Goal: Information Seeking & Learning: Learn about a topic

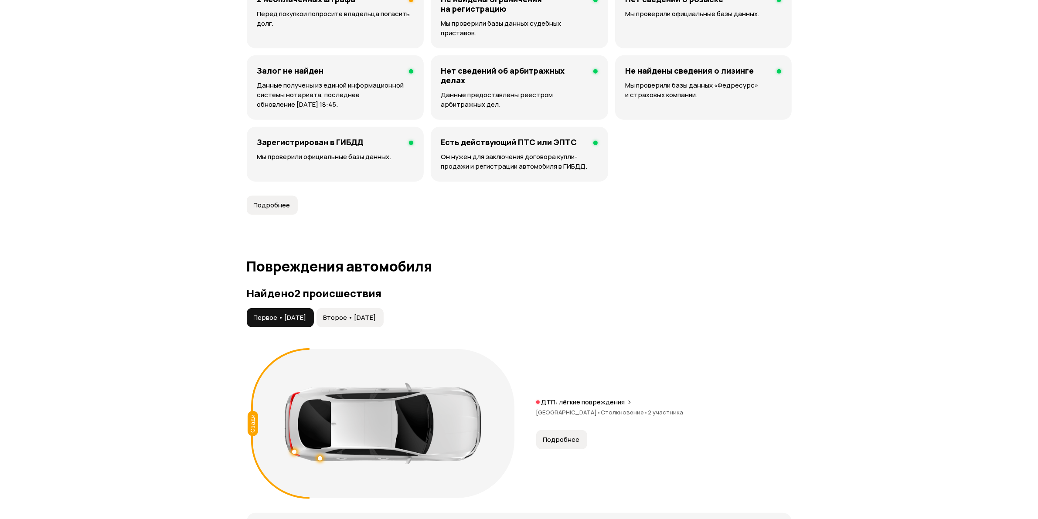
scroll to position [763, 0]
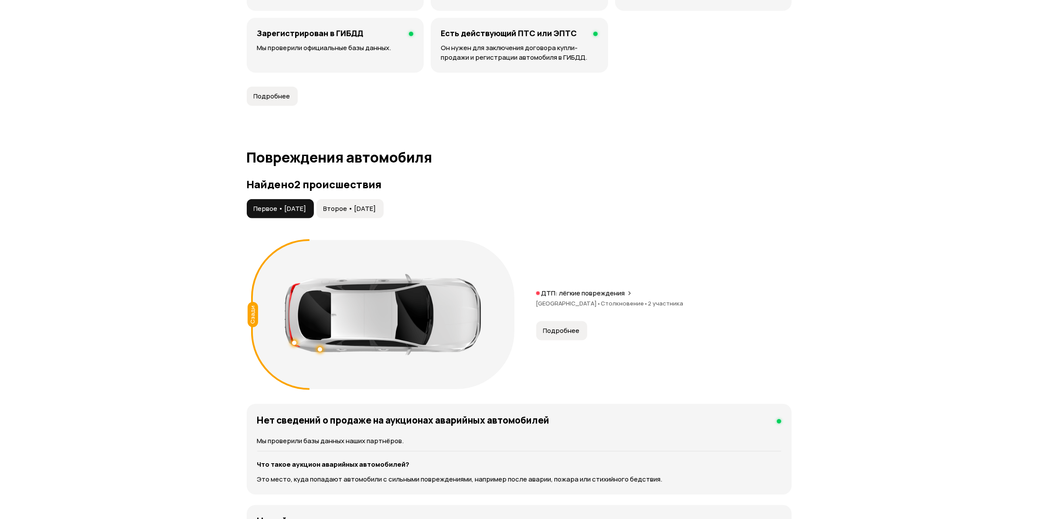
click at [565, 321] on button "Подробнее" at bounding box center [561, 330] width 51 height 19
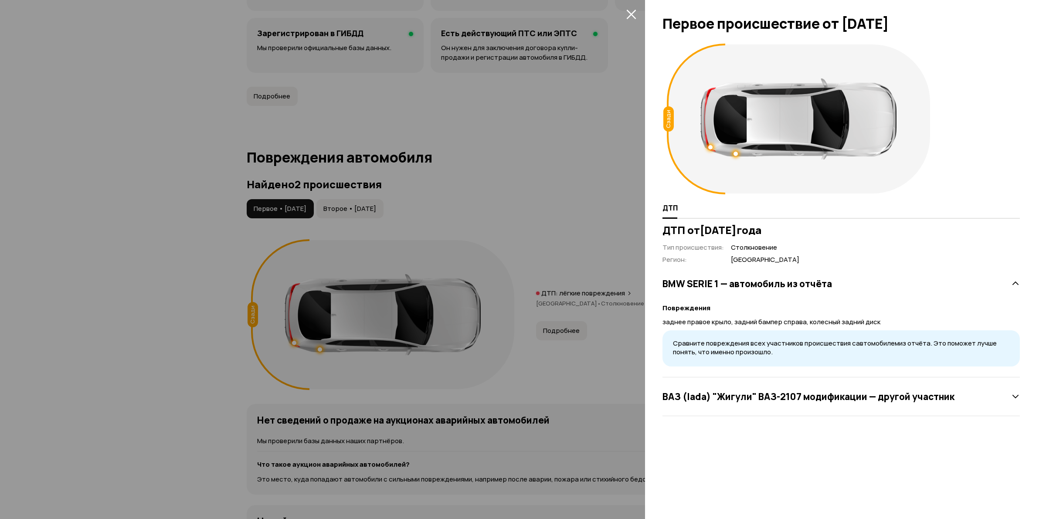
click at [629, 15] on icon "закрыть" at bounding box center [631, 15] width 10 height 10
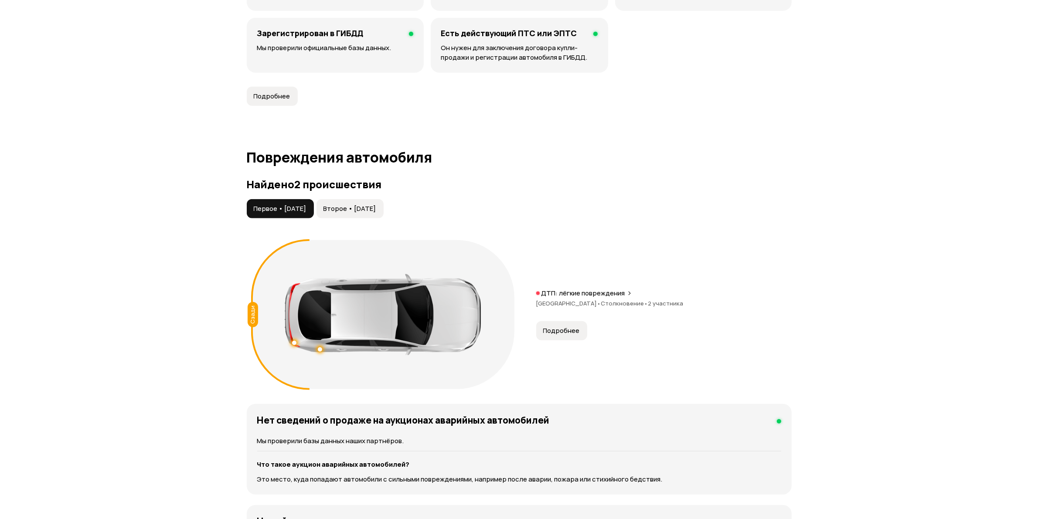
click at [375, 204] on span "Второе • 25 дек 2022" at bounding box center [349, 208] width 53 height 9
click at [562, 327] on span "Подробнее" at bounding box center [561, 331] width 37 height 9
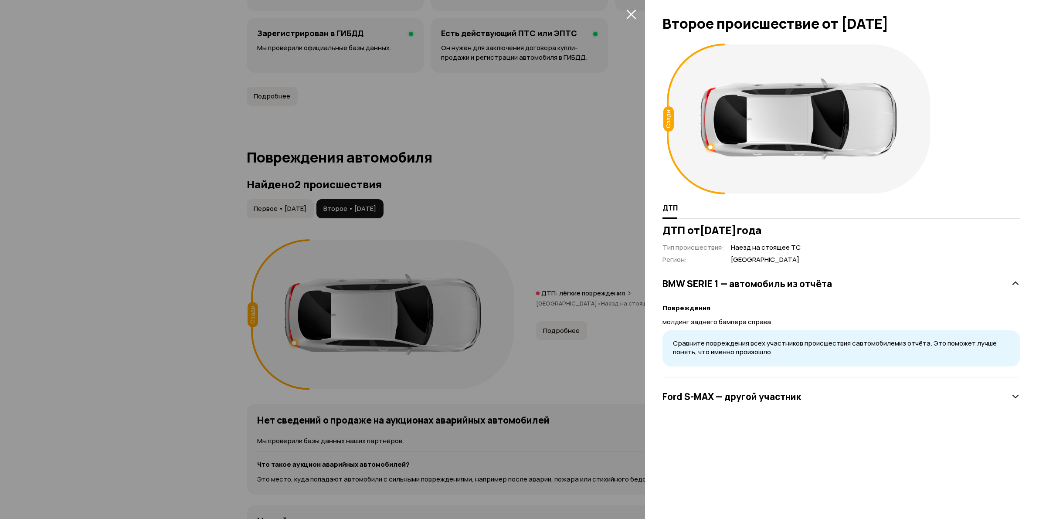
click at [628, 9] on button "закрыть" at bounding box center [631, 14] width 14 height 14
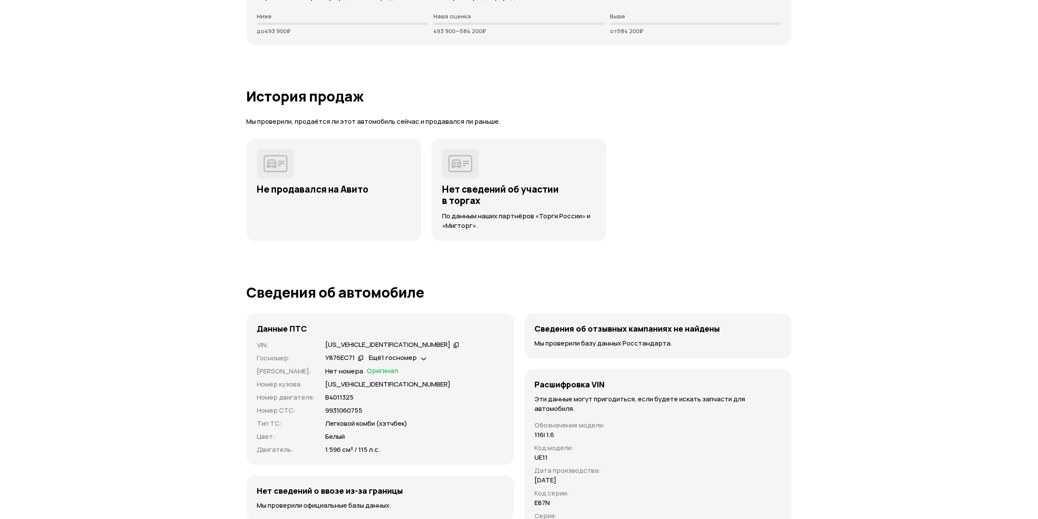
scroll to position [2561, 0]
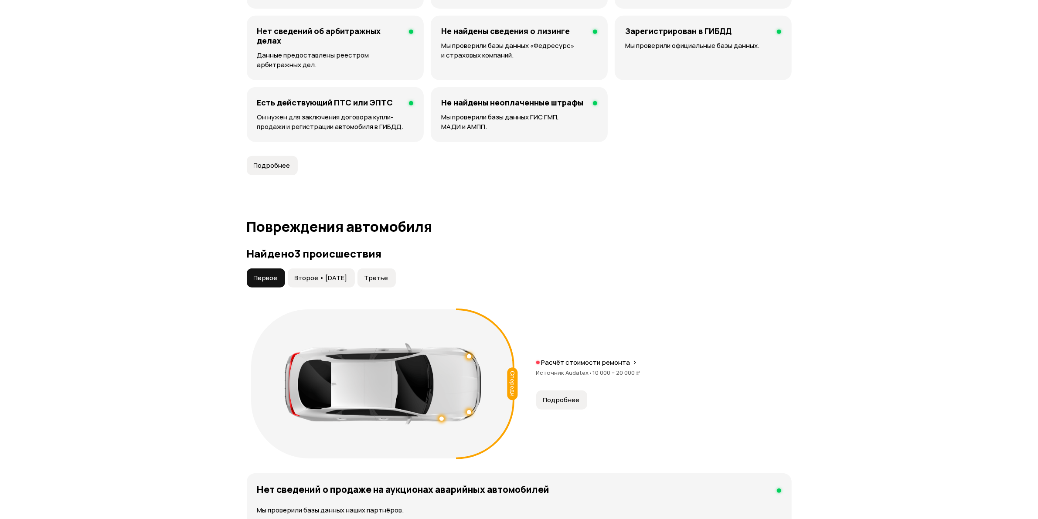
scroll to position [763, 0]
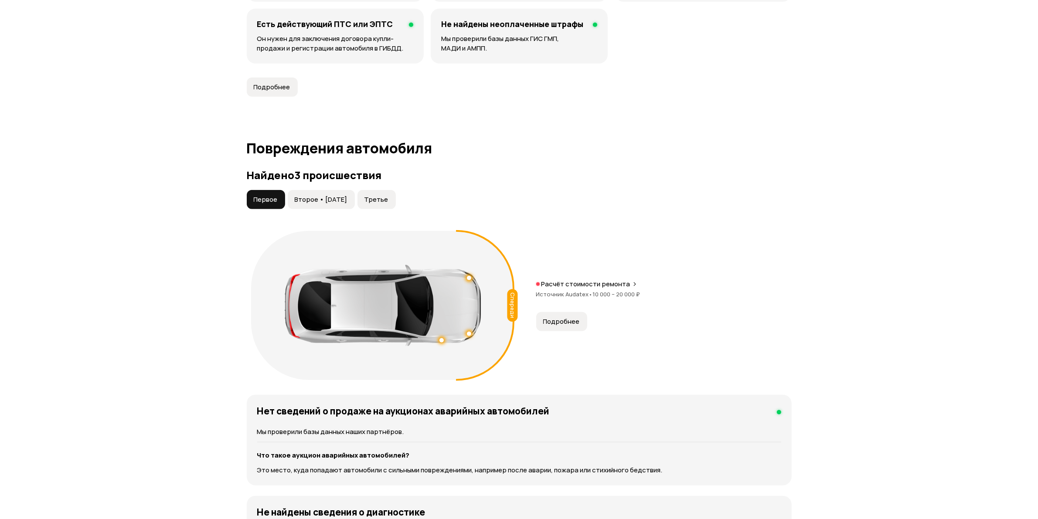
click at [565, 331] on button "Подробнее" at bounding box center [561, 321] width 51 height 19
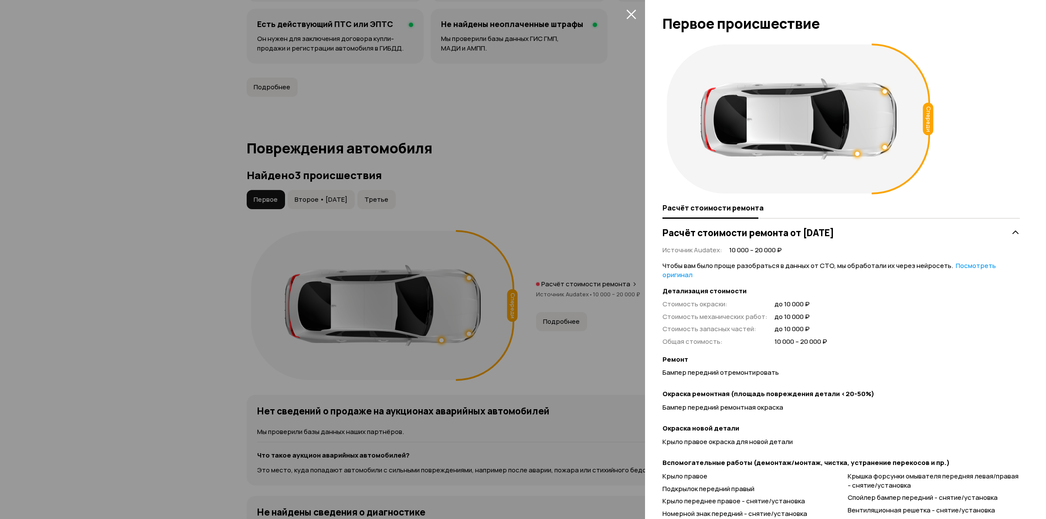
click at [629, 9] on icon "закрыть" at bounding box center [631, 14] width 10 height 10
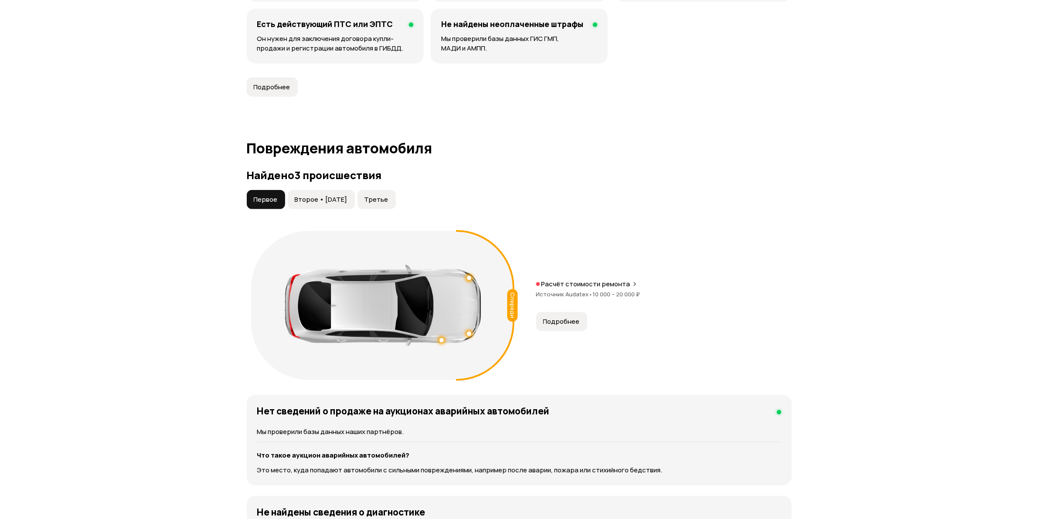
click at [329, 206] on button "Второе • 07 дек 2018" at bounding box center [321, 199] width 67 height 19
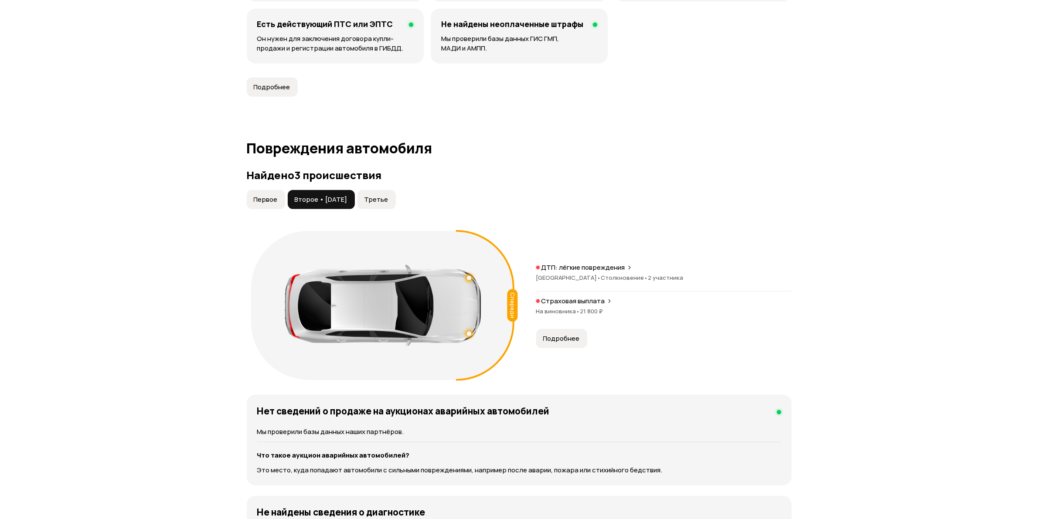
click at [388, 201] on span "Третье" at bounding box center [376, 199] width 24 height 9
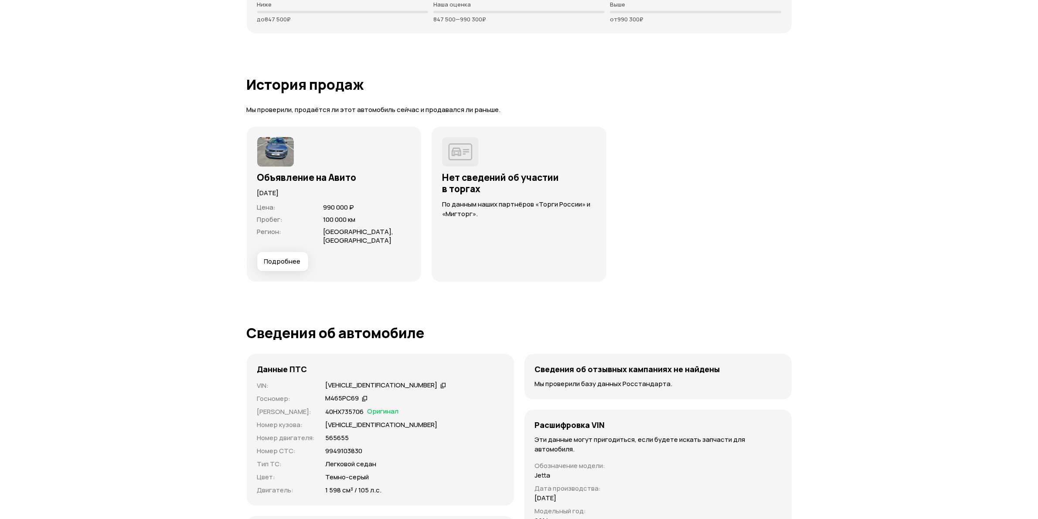
scroll to position [2398, 0]
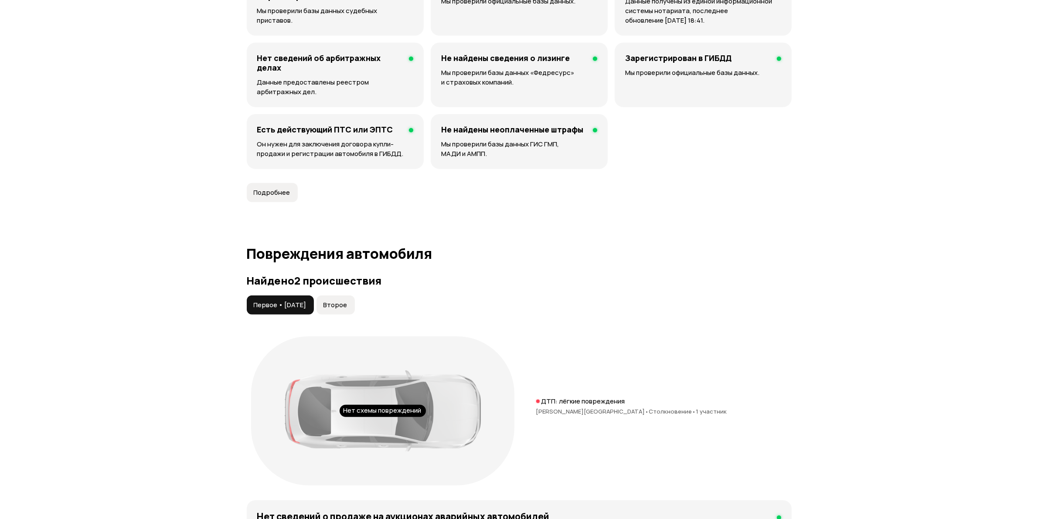
scroll to position [708, 0]
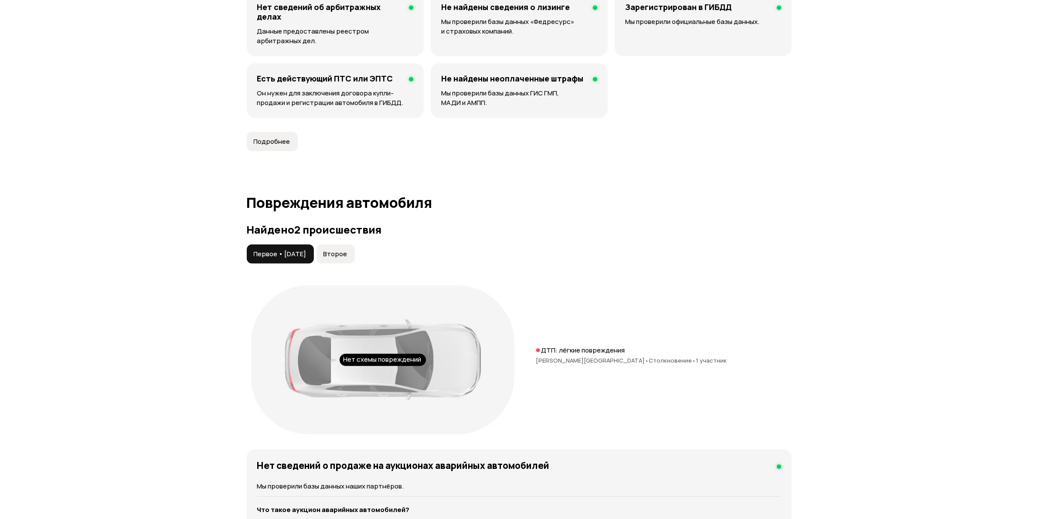
click at [347, 255] on span "Второе" at bounding box center [335, 254] width 24 height 9
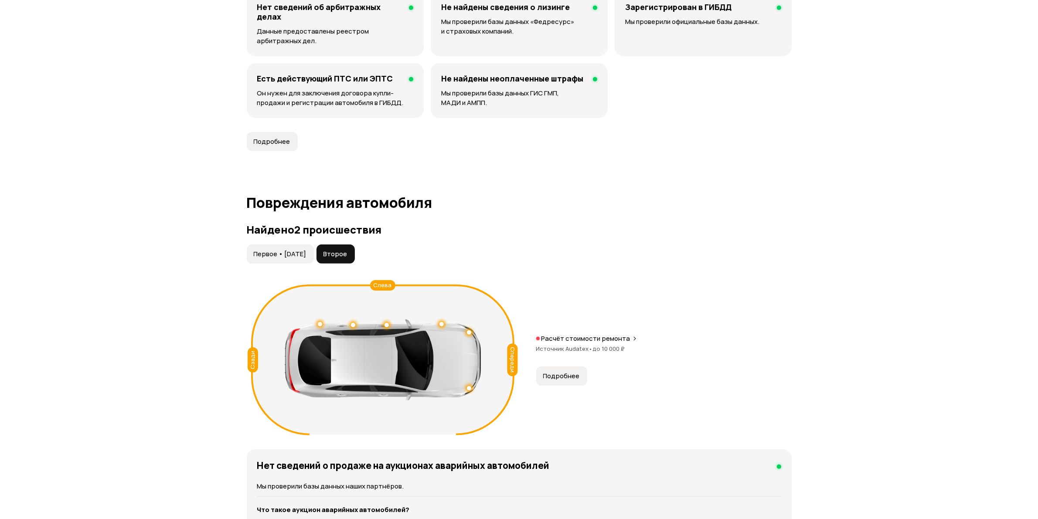
click at [554, 374] on span "Подробнее" at bounding box center [561, 376] width 37 height 9
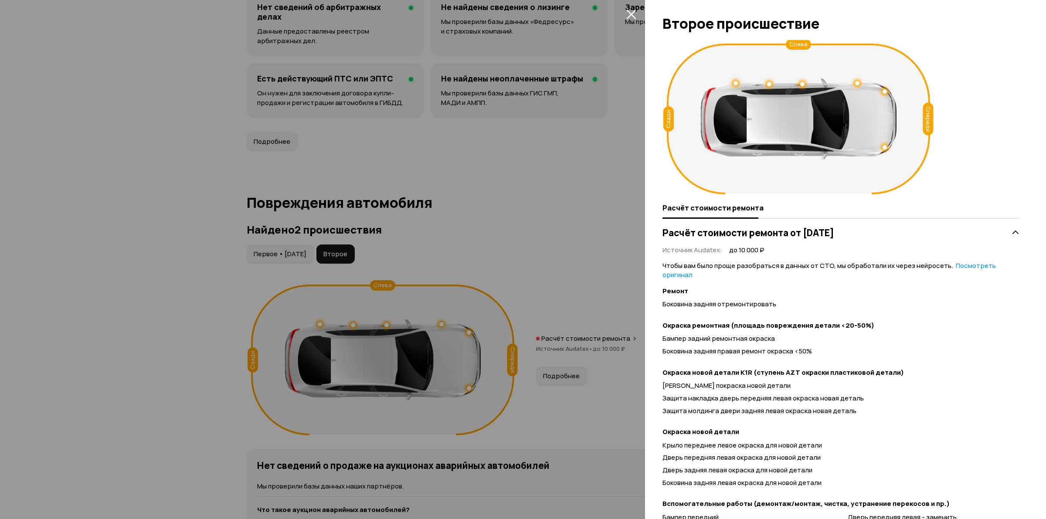
click at [630, 9] on icon "закрыть" at bounding box center [631, 14] width 10 height 10
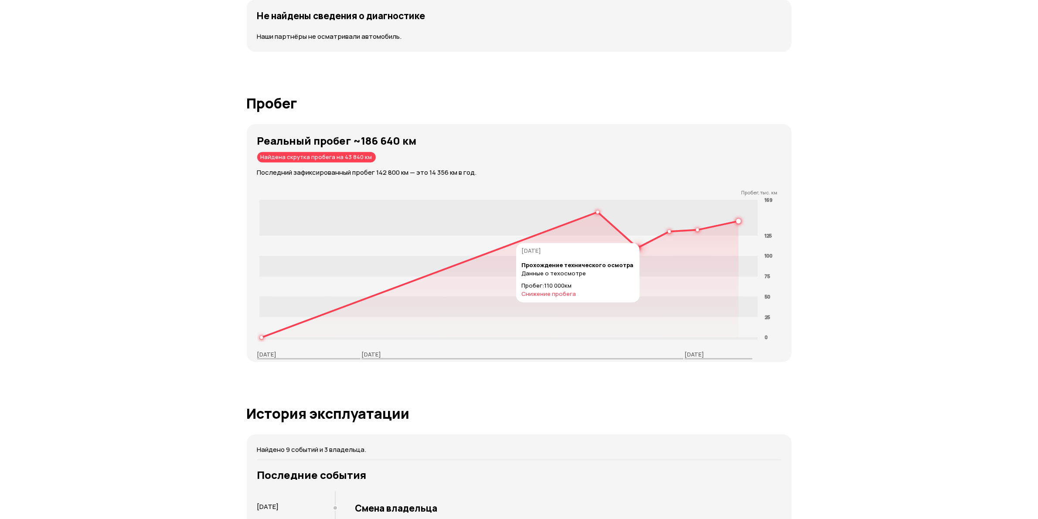
scroll to position [1035, 0]
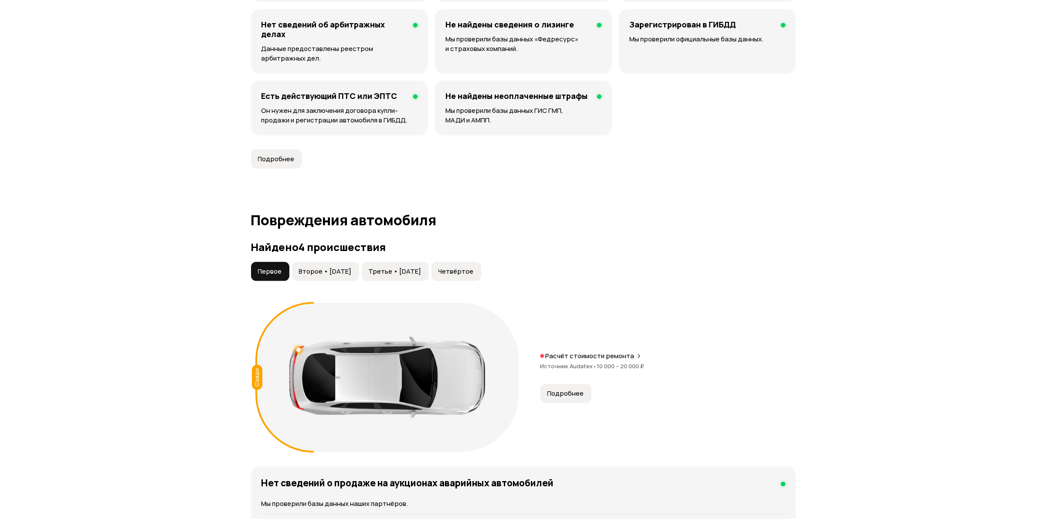
scroll to position [872, 0]
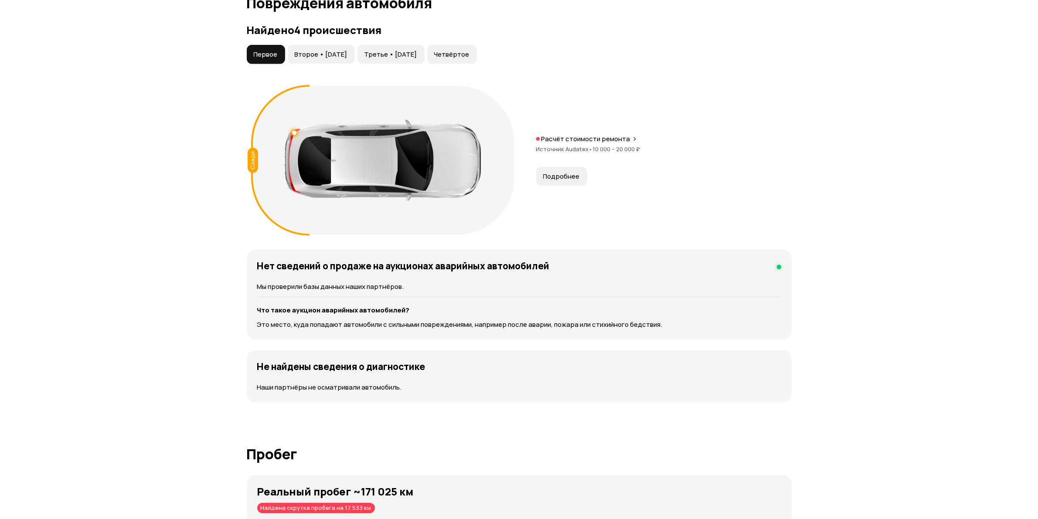
click at [322, 51] on span "Второе • [DATE]" at bounding box center [321, 54] width 53 height 9
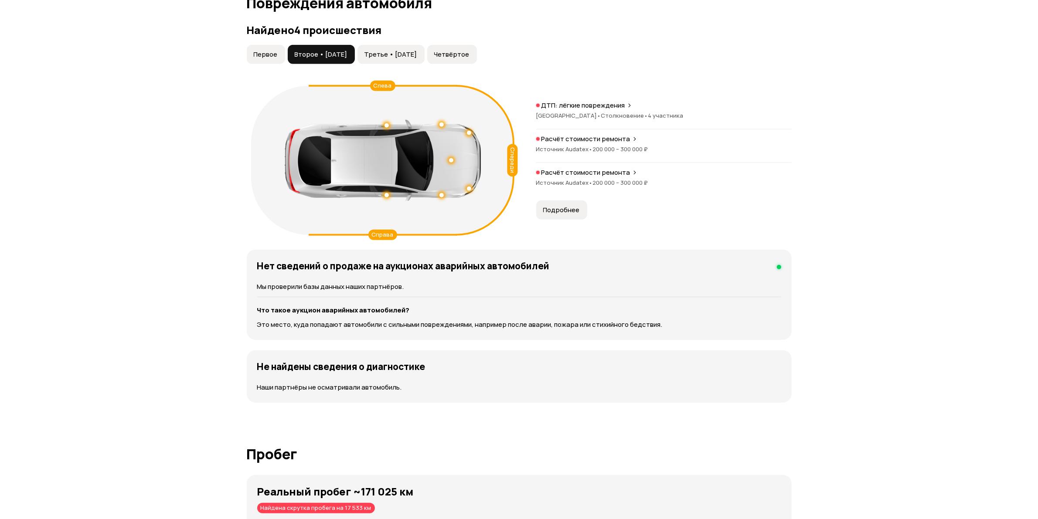
click at [422, 60] on button "Третье • [DATE]" at bounding box center [390, 54] width 67 height 19
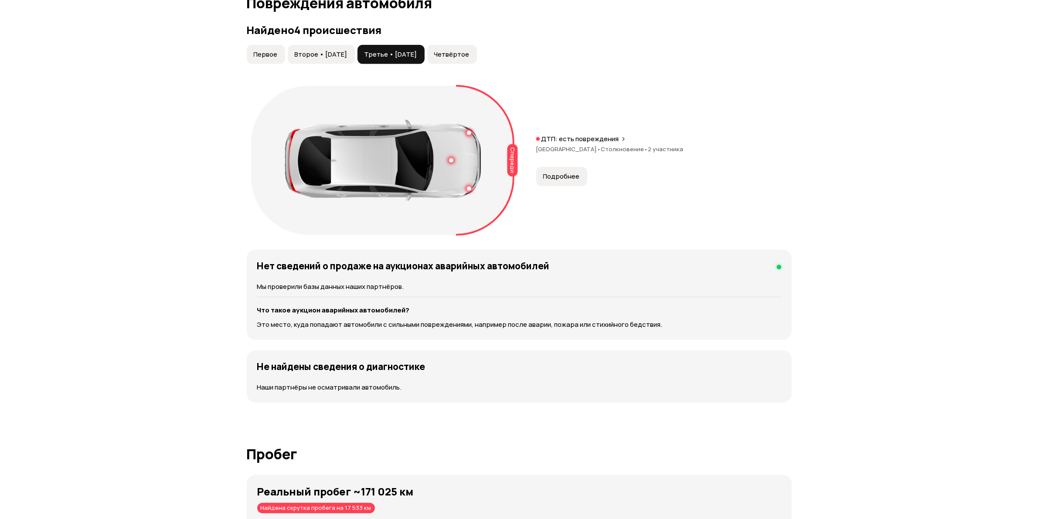
click at [477, 60] on button "Четвёртое" at bounding box center [452, 54] width 50 height 19
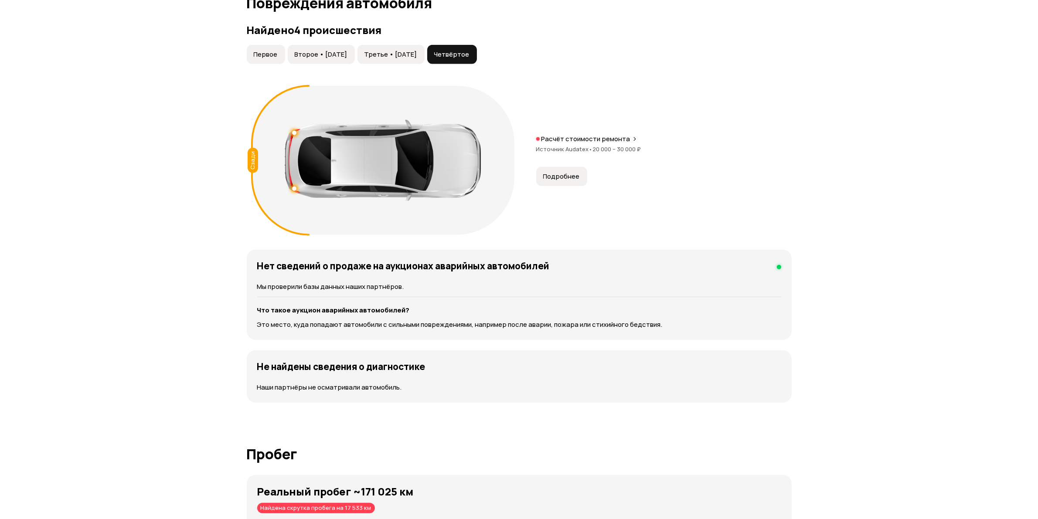
click at [417, 59] on span "Третье • [DATE]" at bounding box center [390, 54] width 53 height 9
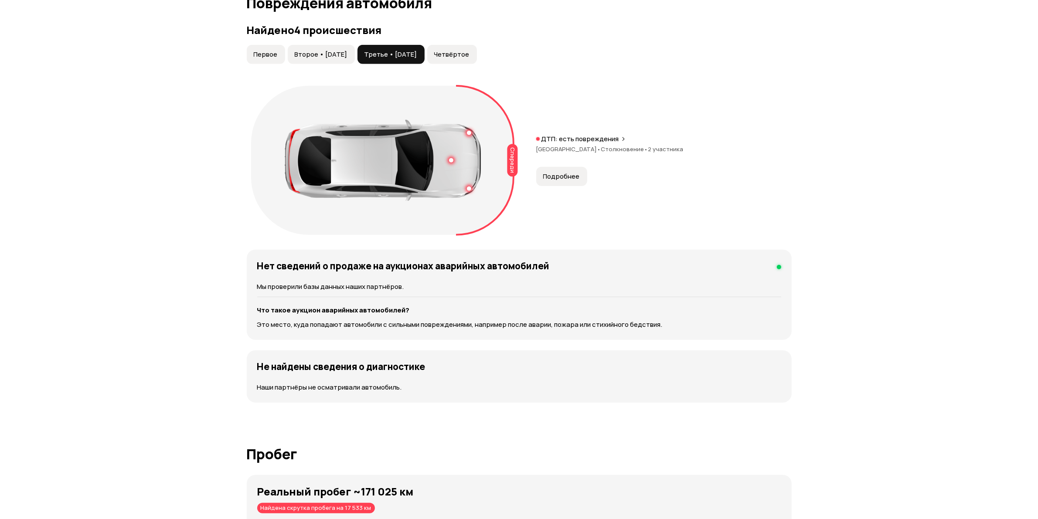
click at [559, 176] on span "Подробнее" at bounding box center [561, 176] width 37 height 9
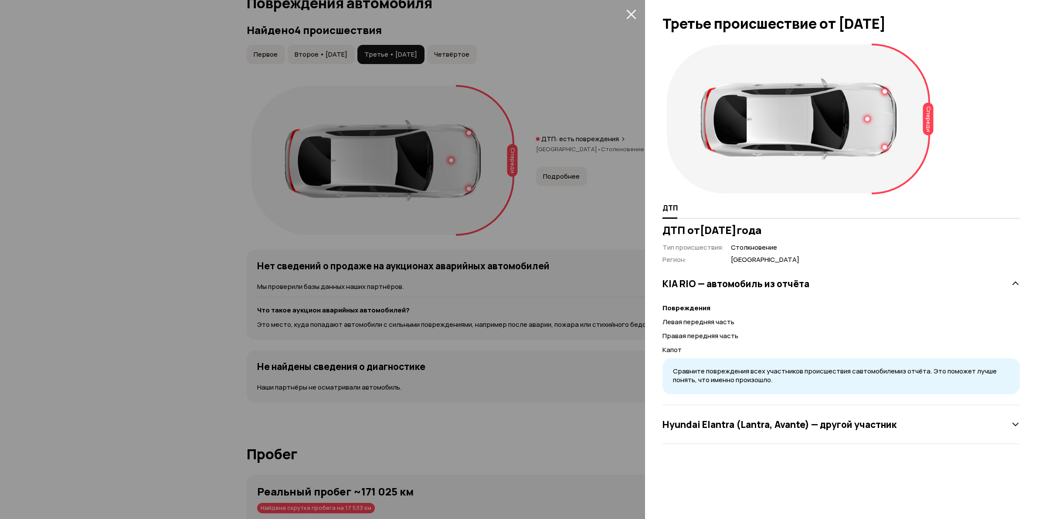
click at [627, 11] on icon "закрыть" at bounding box center [631, 14] width 10 height 10
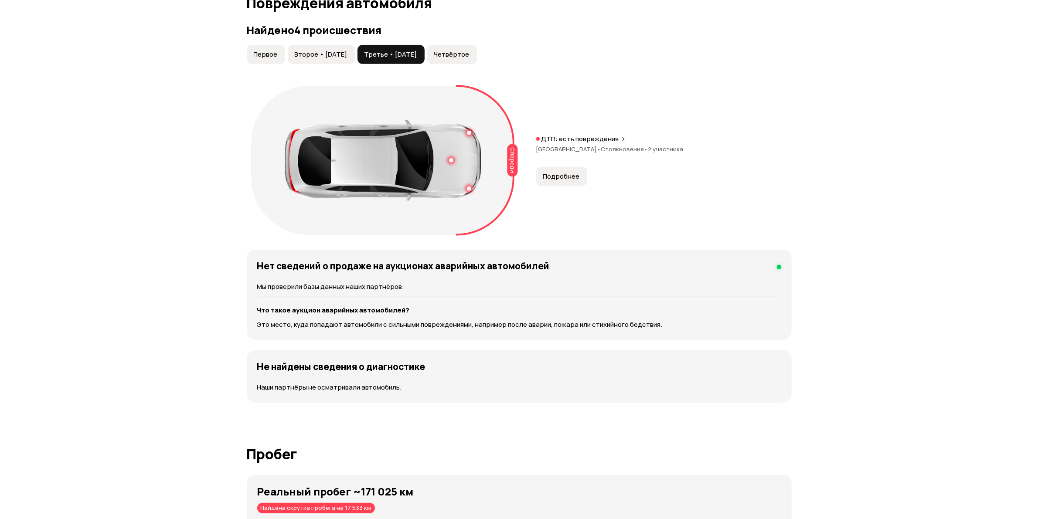
click at [342, 44] on div "Найдено 4 происшествия Первое Второе • 13 июн 2020 Третье • 17 июл 2022 Четвёрт…" at bounding box center [519, 131] width 545 height 215
click at [344, 52] on span "Второе • 13 июн 2020" at bounding box center [321, 54] width 53 height 9
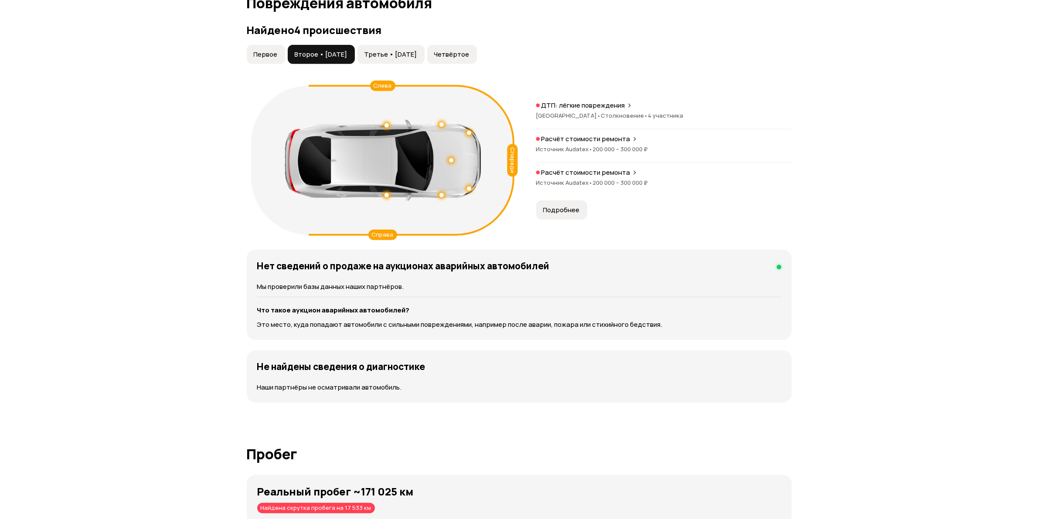
click at [565, 216] on button "Подробнее" at bounding box center [561, 210] width 51 height 19
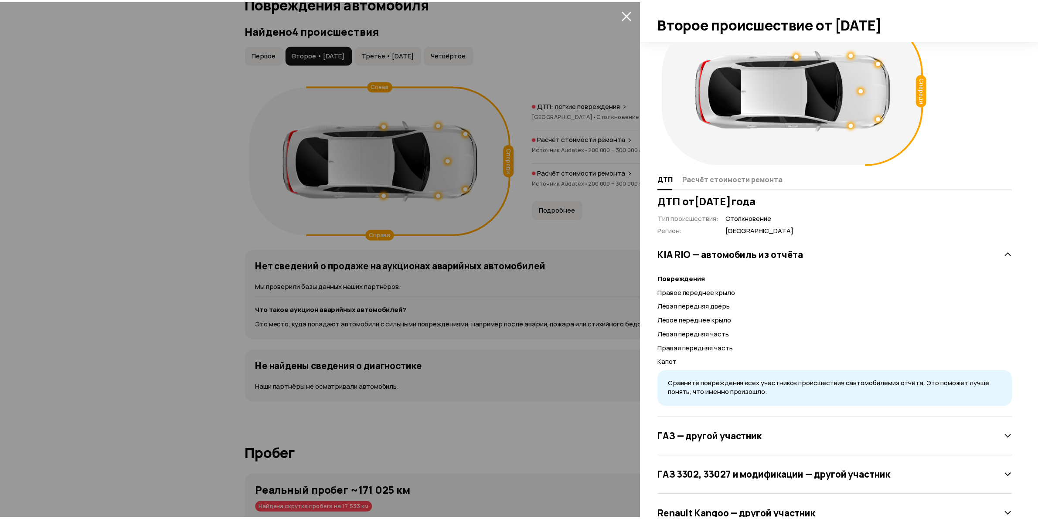
scroll to position [0, 0]
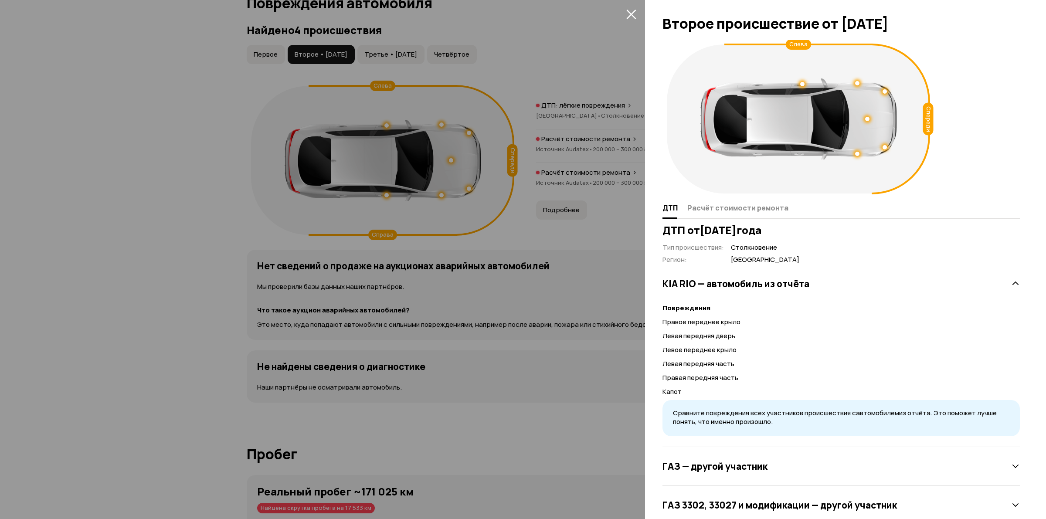
click at [630, 14] on icon "закрыть" at bounding box center [631, 15] width 10 height 10
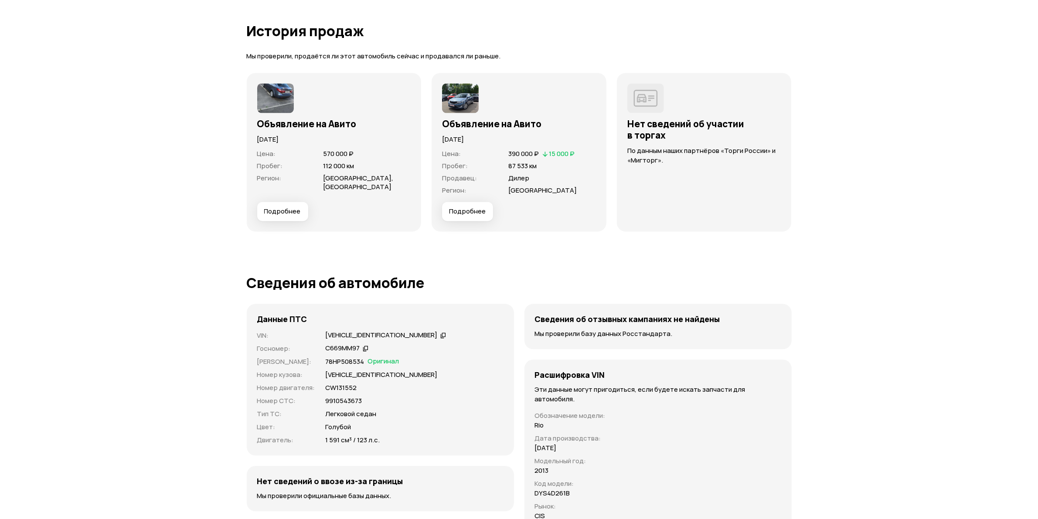
scroll to position [2361, 0]
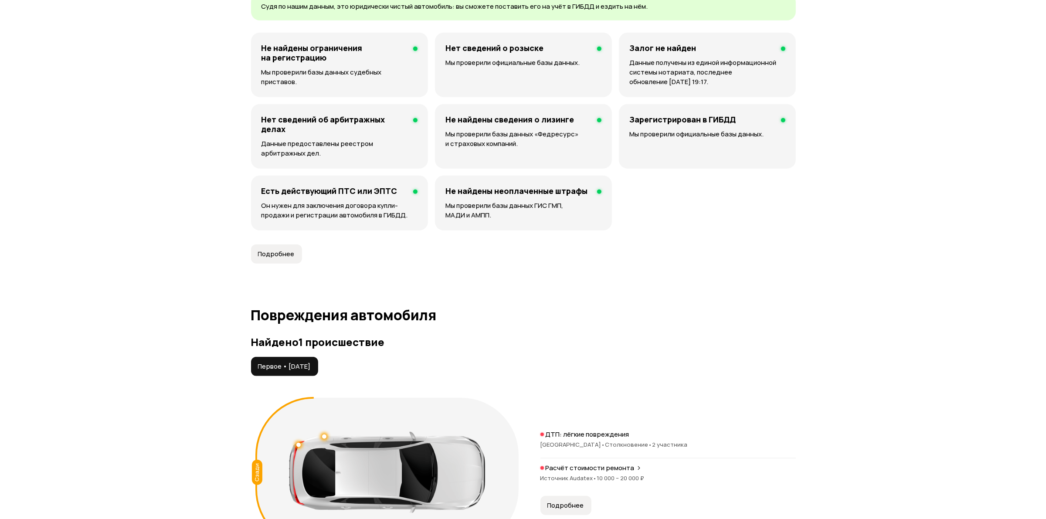
scroll to position [763, 0]
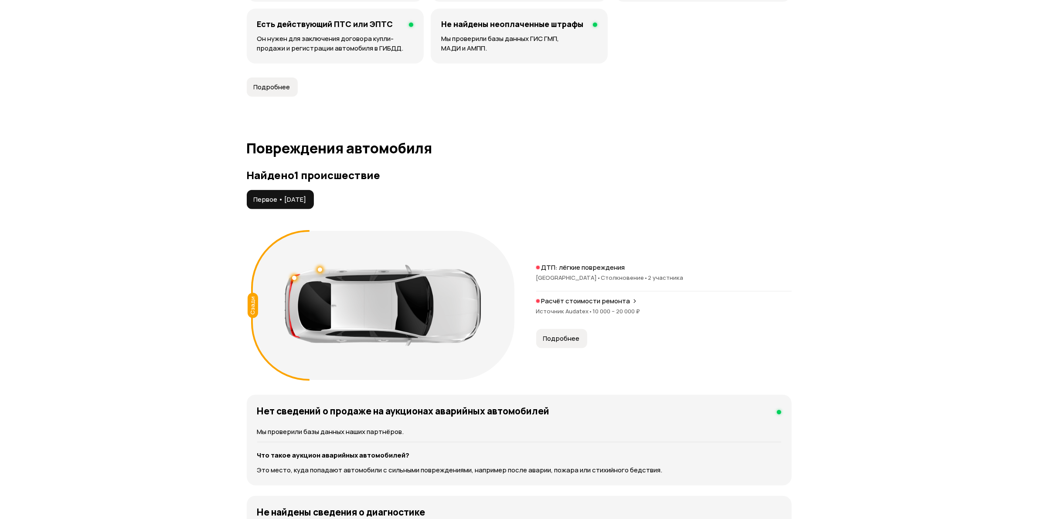
click at [573, 337] on span "Подробнее" at bounding box center [561, 338] width 37 height 9
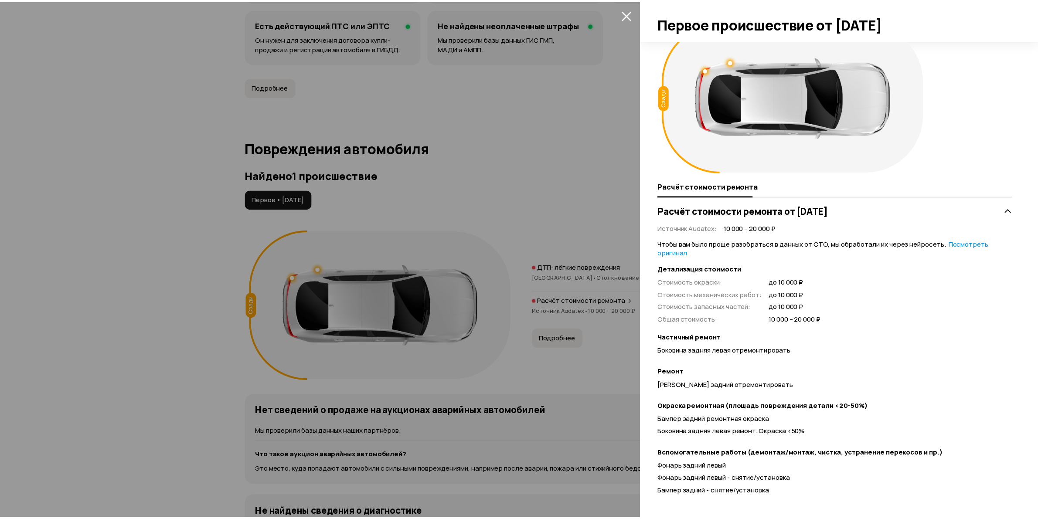
scroll to position [40, 0]
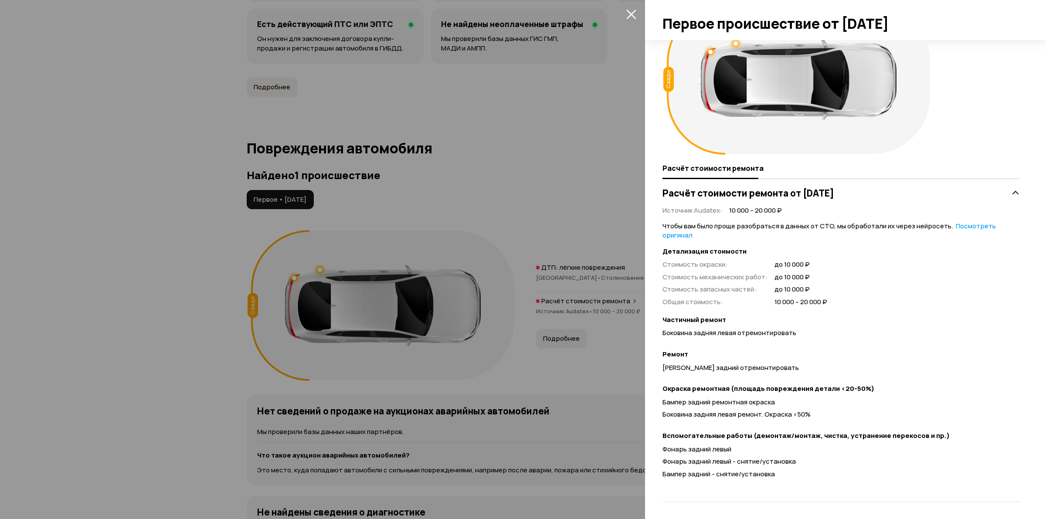
click at [629, 14] on icon "закрыть" at bounding box center [631, 14] width 10 height 10
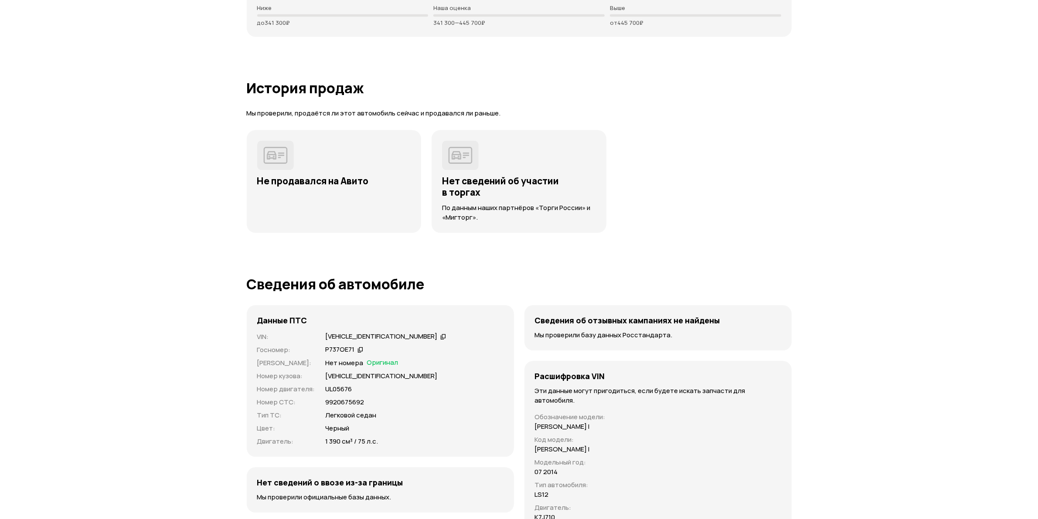
scroll to position [2016, 0]
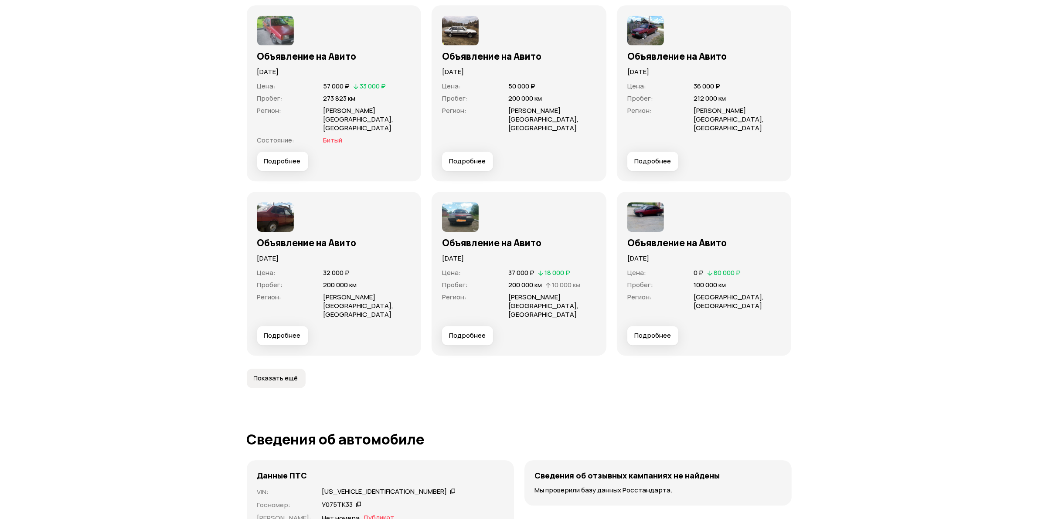
scroll to position [2888, 0]
